Goal: Use online tool/utility

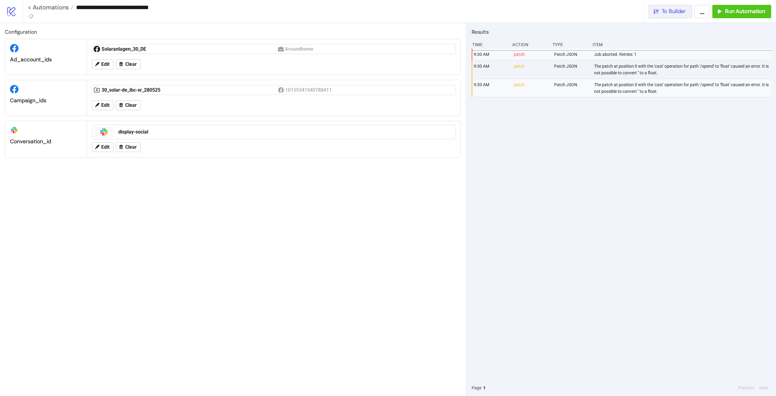
click at [661, 8] on div "To Builder" at bounding box center [669, 11] width 33 height 7
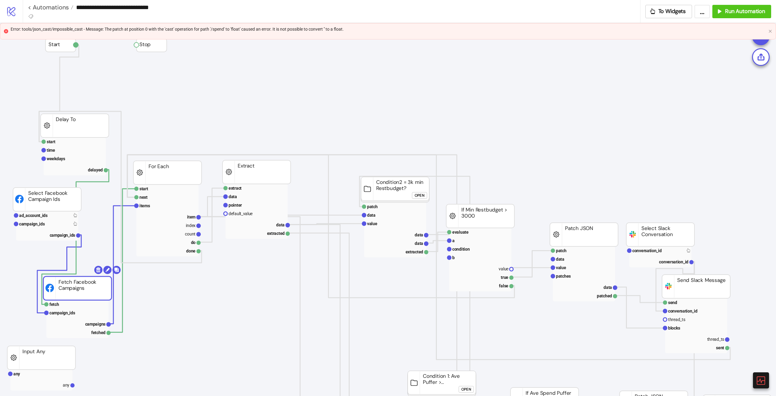
drag, startPoint x: 110, startPoint y: 242, endPoint x: 93, endPoint y: 294, distance: 54.1
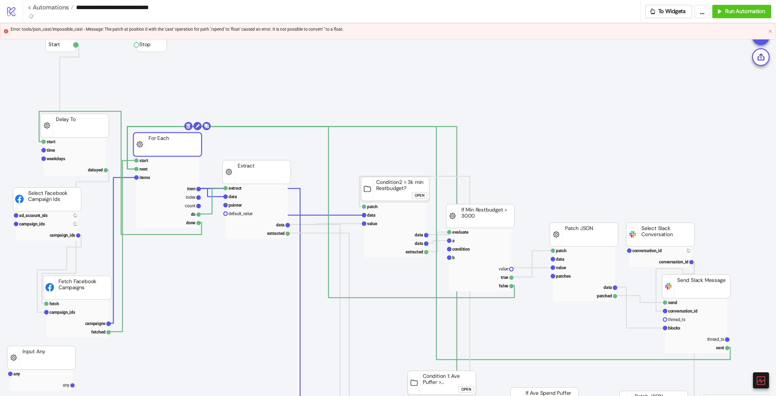
drag, startPoint x: 164, startPoint y: 178, endPoint x: 163, endPoint y: 145, distance: 33.4
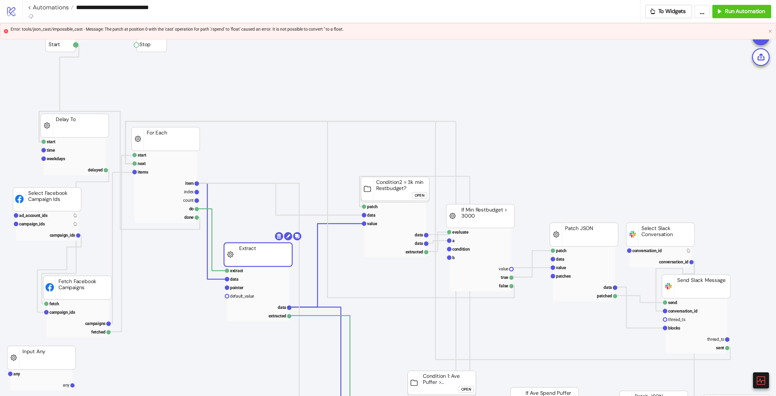
drag, startPoint x: 274, startPoint y: 177, endPoint x: 276, endPoint y: 268, distance: 91.0
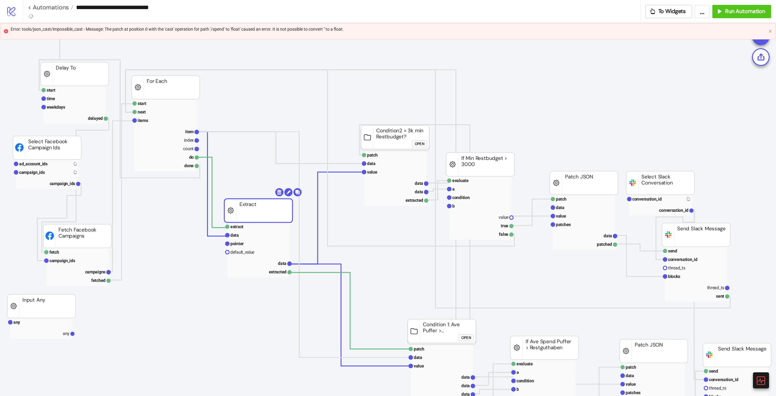
scroll to position [59, 0]
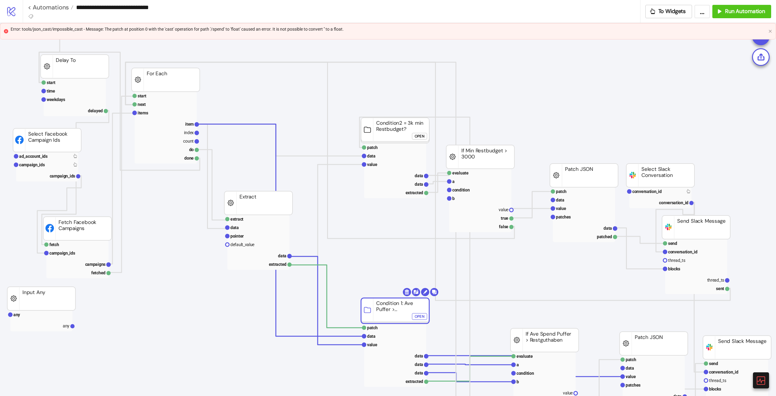
drag, startPoint x: 440, startPoint y: 321, endPoint x: 390, endPoint y: 307, distance: 52.2
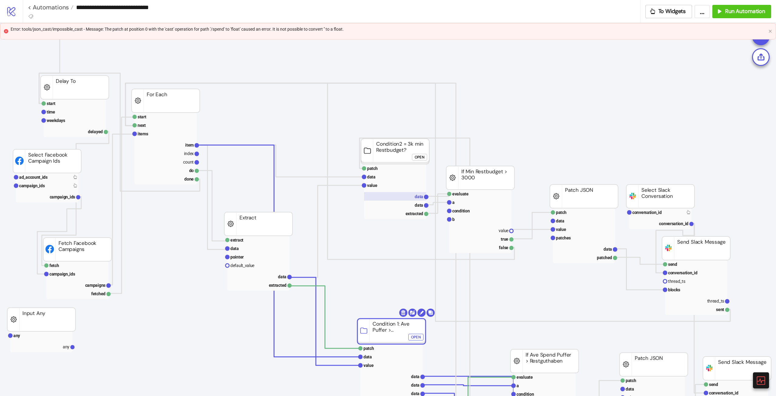
scroll to position [39, 0]
click at [188, 140] on rect at bounding box center [166, 144] width 62 height 8
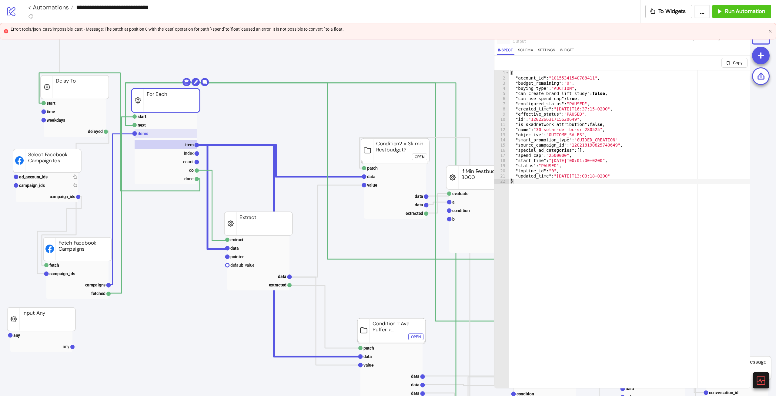
click at [143, 133] on text "items" at bounding box center [143, 133] width 11 height 5
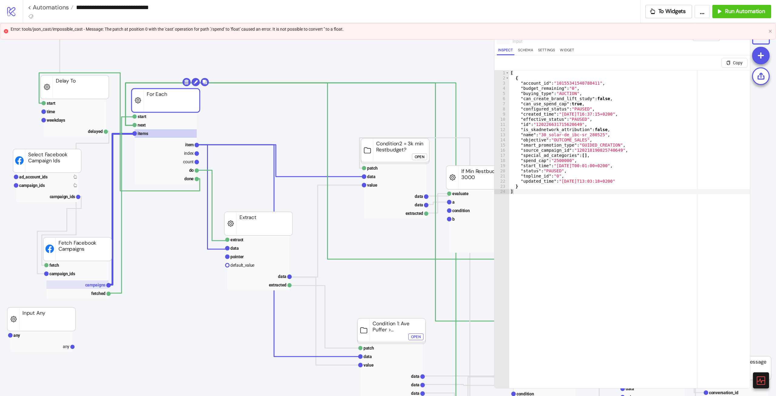
click at [95, 288] on rect at bounding box center [77, 284] width 62 height 8
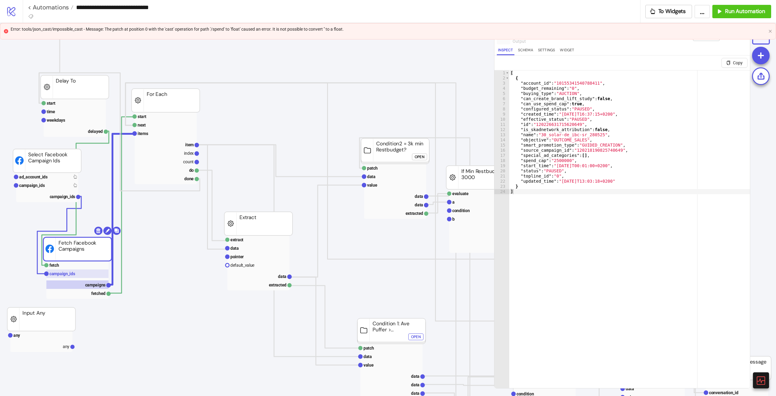
click at [66, 273] on text "campaign_ids" at bounding box center [62, 273] width 26 height 5
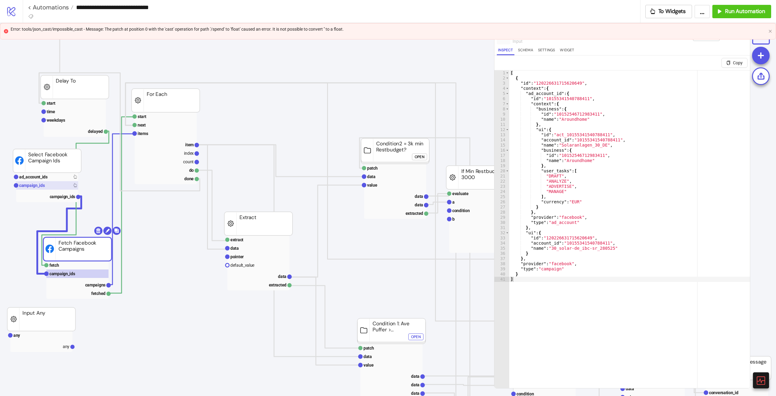
click at [44, 185] on text "campaign_ids" at bounding box center [32, 185] width 26 height 5
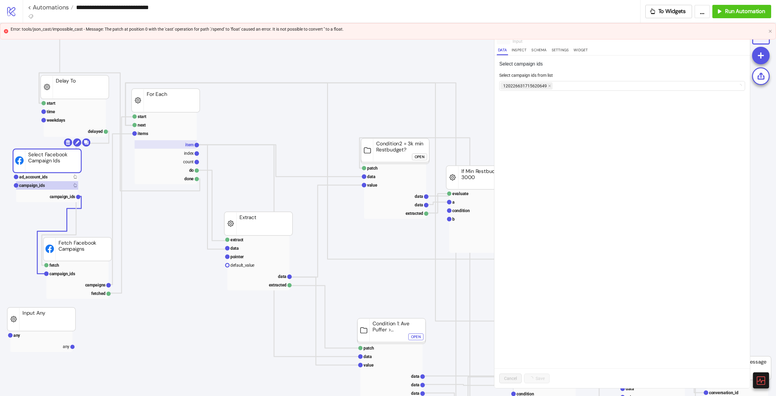
click at [190, 146] on text "item" at bounding box center [189, 144] width 8 height 5
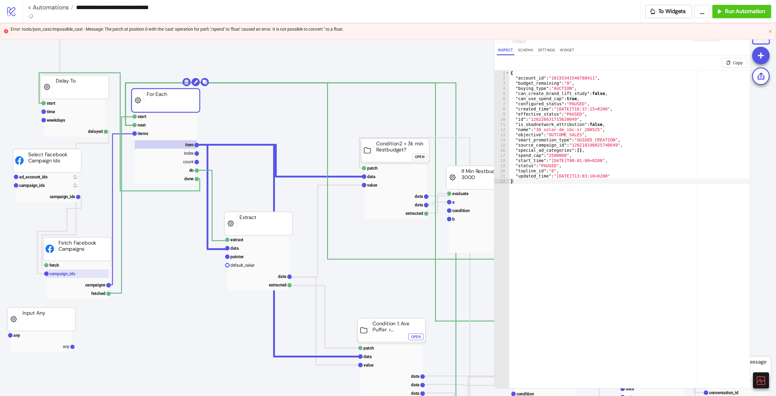
click at [73, 274] on text "campaign_ids" at bounding box center [62, 273] width 26 height 5
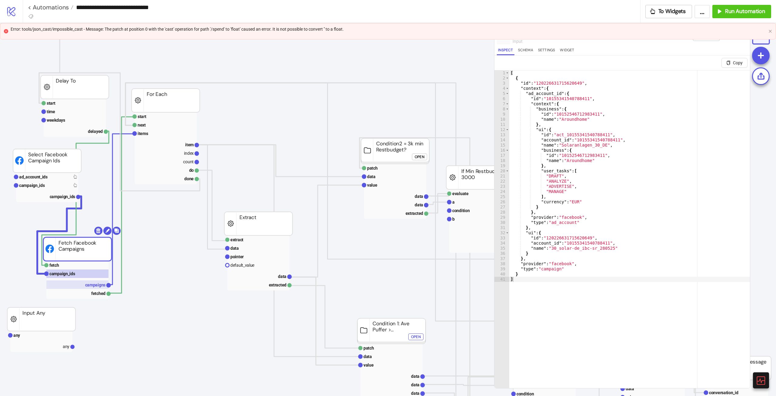
click at [98, 282] on rect at bounding box center [77, 284] width 62 height 8
